Goal: Find specific page/section: Find specific page/section

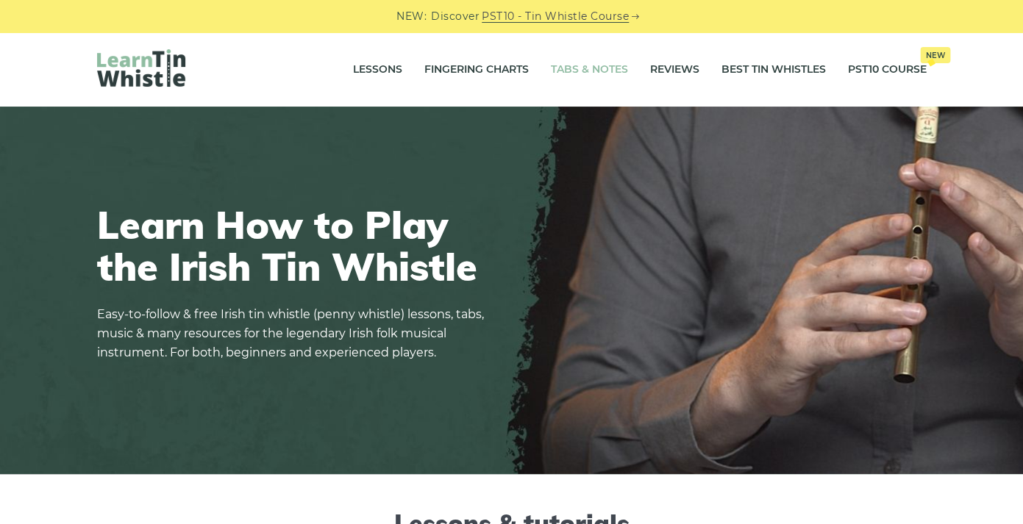
click at [580, 79] on link "Tabs & Notes" at bounding box center [589, 69] width 77 height 37
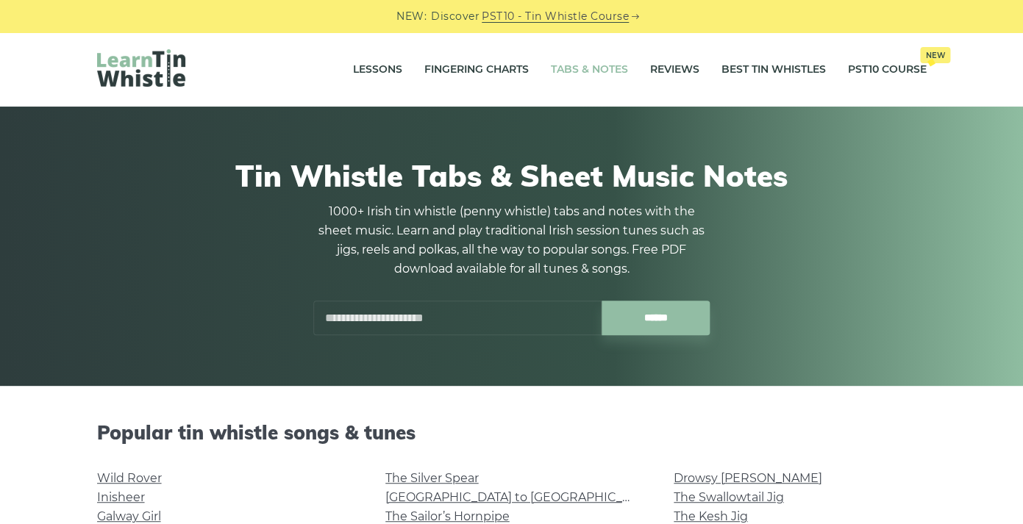
click at [525, 327] on input "text" at bounding box center [457, 318] width 288 height 35
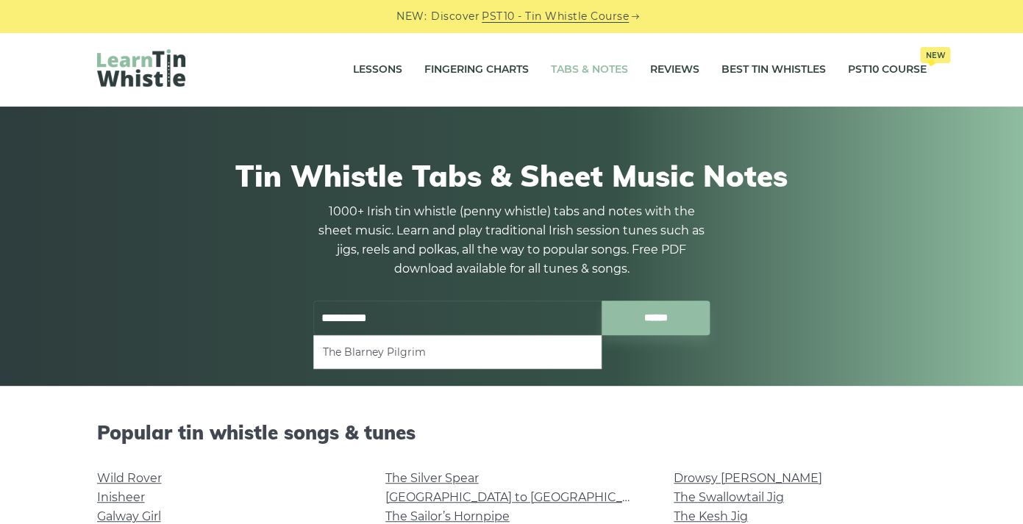
click at [494, 345] on li "The Blarney Pilgrim" at bounding box center [457, 352] width 269 height 18
type input "**********"
